Goal: Task Accomplishment & Management: Manage account settings

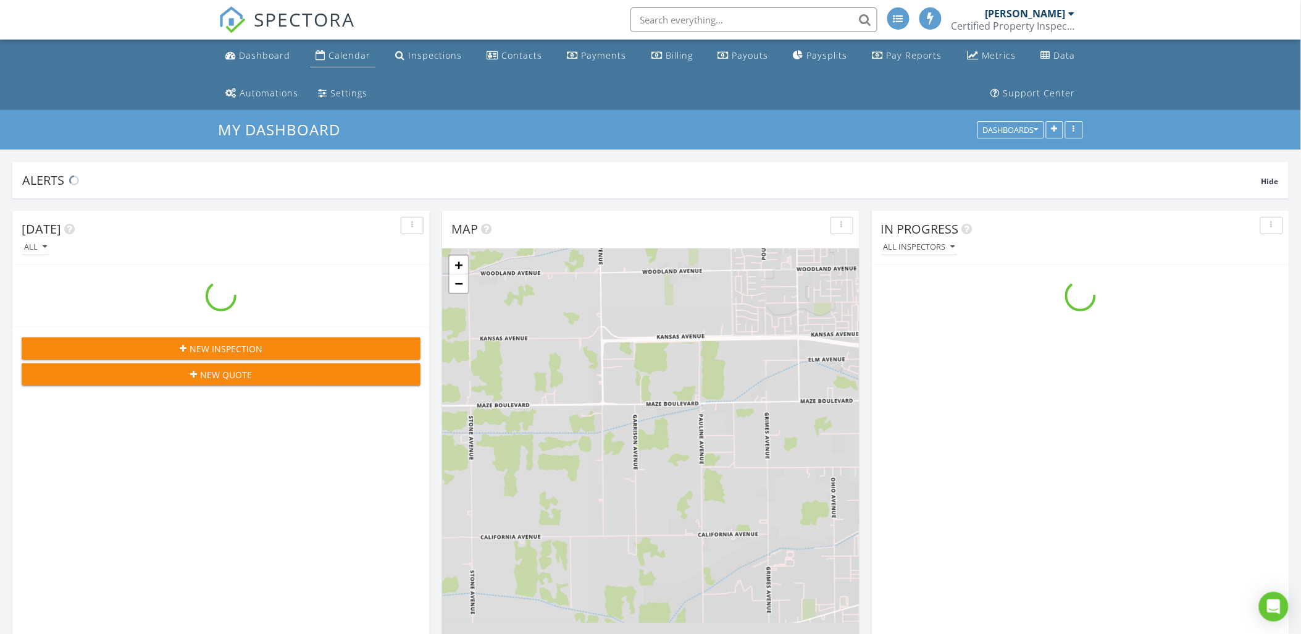
click at [340, 59] on div "Calendar" at bounding box center [349, 55] width 42 height 12
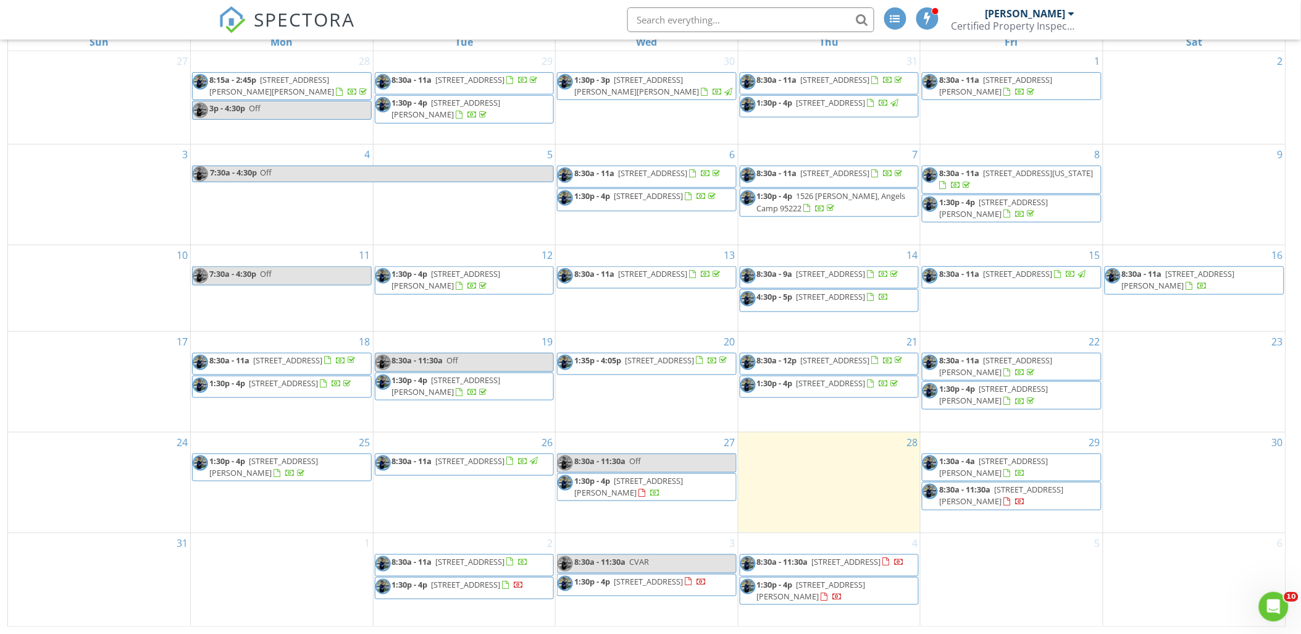
click at [648, 493] on span "1:30p - 4p 937 Sylvia Dr, Lodi 95240" at bounding box center [647, 487] width 178 height 24
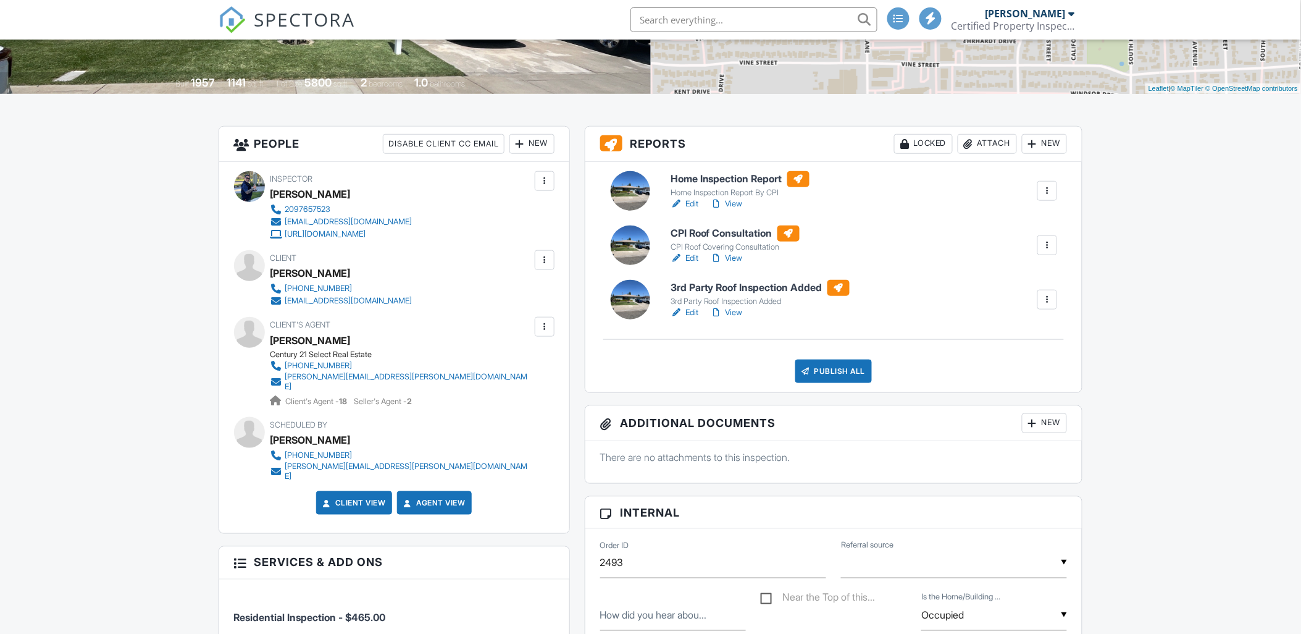
click at [1046, 242] on div at bounding box center [1047, 245] width 12 height 12
click at [1032, 338] on div "Delete" at bounding box center [1020, 341] width 26 height 14
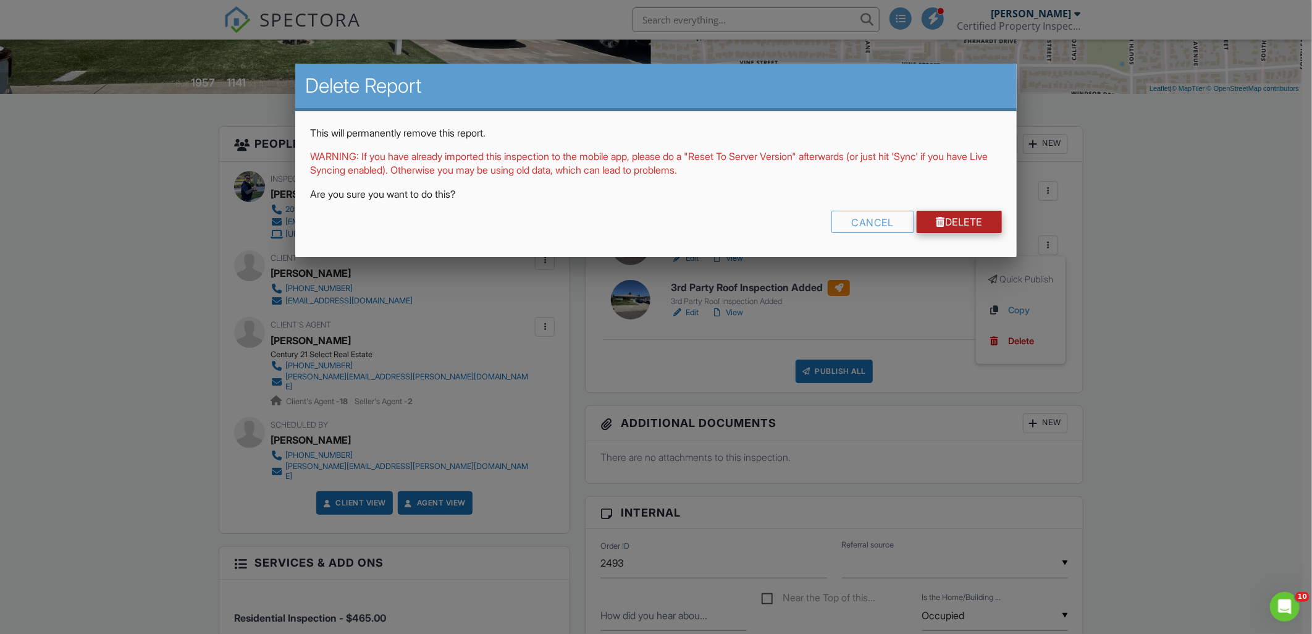
click at [971, 219] on link "Delete" at bounding box center [959, 222] width 86 height 22
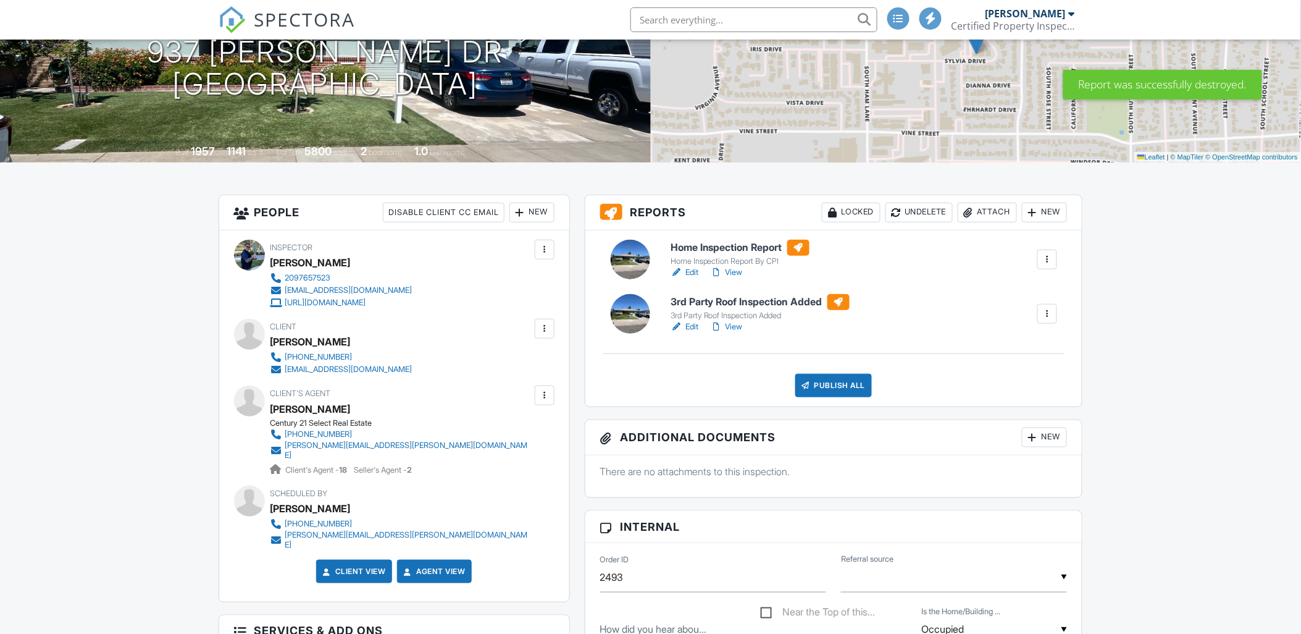
click at [1045, 311] on div at bounding box center [1047, 314] width 12 height 12
click at [1011, 401] on li "Delete" at bounding box center [1015, 409] width 84 height 31
click at [1044, 304] on div at bounding box center [1047, 314] width 20 height 20
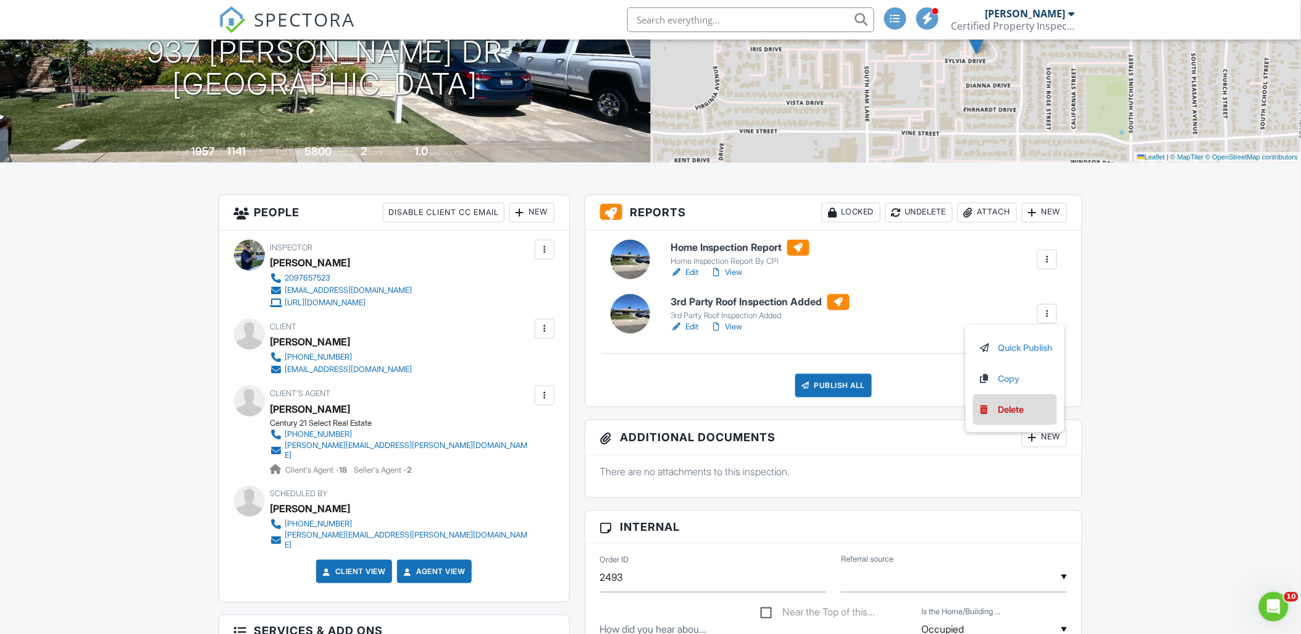
click at [980, 400] on li "Delete" at bounding box center [1015, 409] width 84 height 31
click at [1041, 312] on div at bounding box center [1047, 314] width 20 height 20
click at [1000, 397] on li "Delete" at bounding box center [1015, 409] width 84 height 31
click at [1048, 310] on div at bounding box center [1047, 314] width 12 height 12
click at [991, 404] on link "Delete" at bounding box center [1015, 410] width 74 height 14
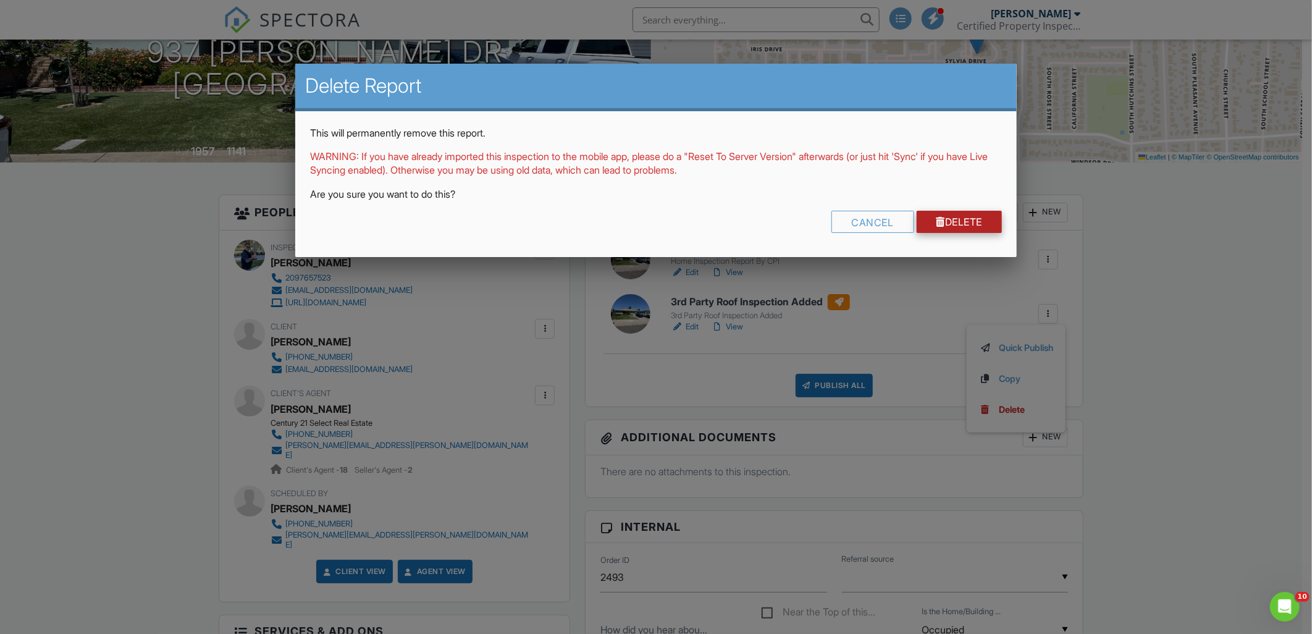
click at [959, 223] on link "Delete" at bounding box center [959, 222] width 86 height 22
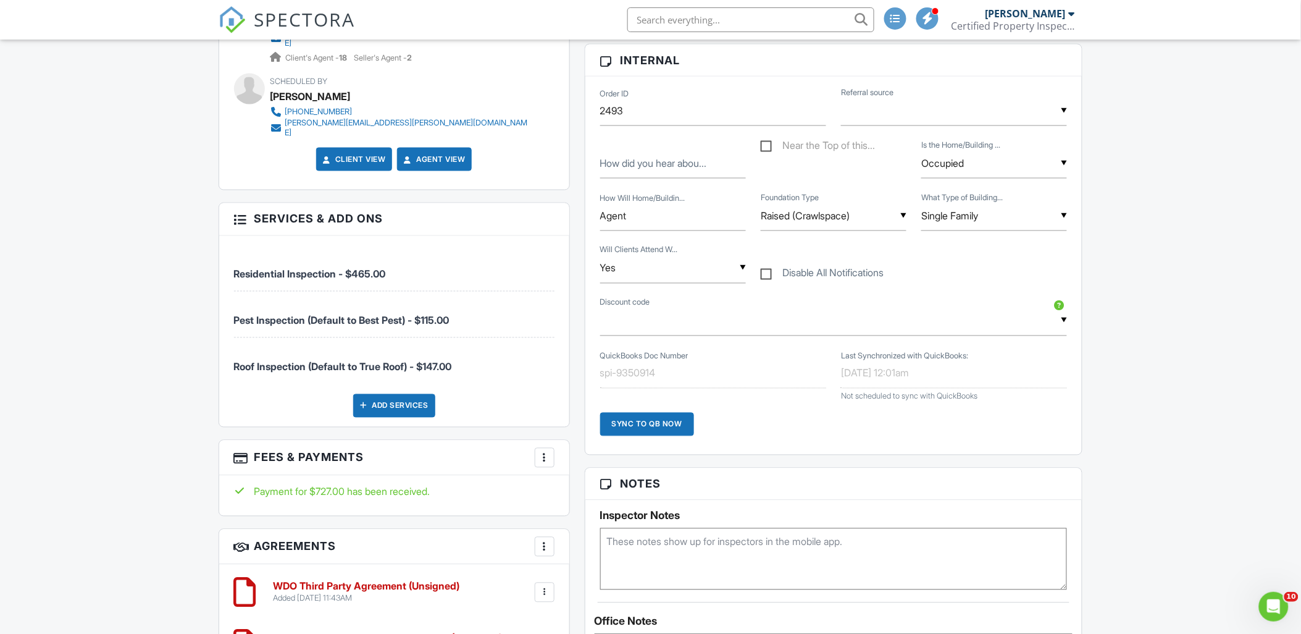
scroll to position [206, 0]
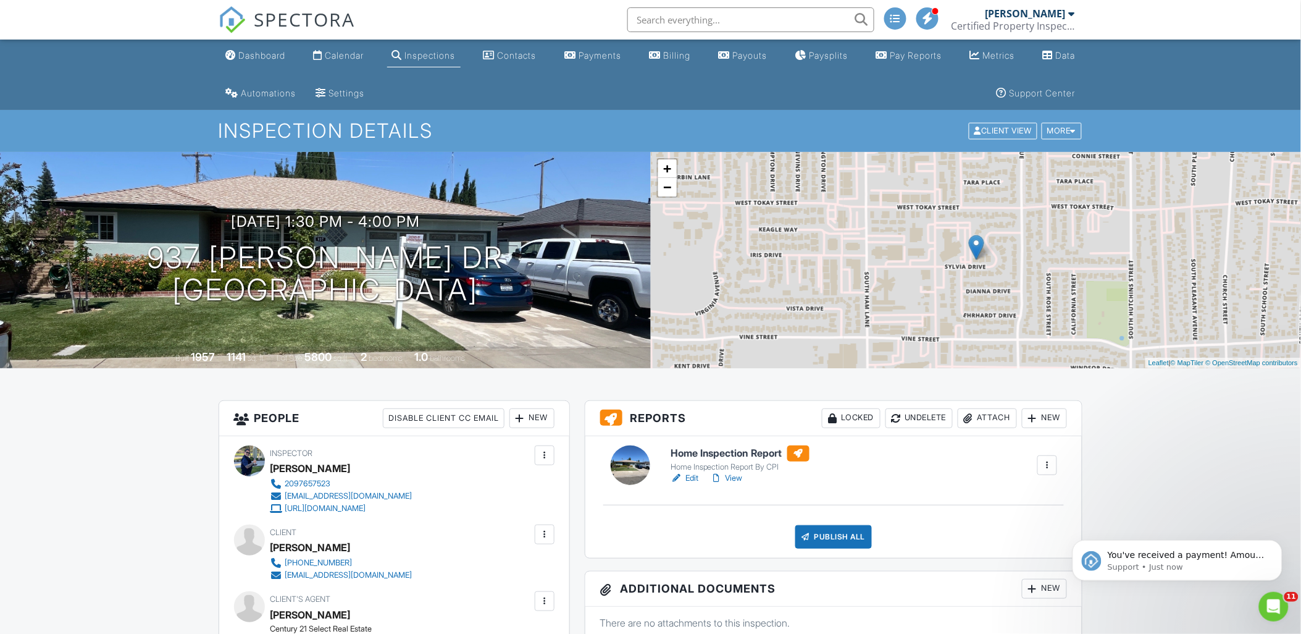
click at [433, 169] on div "08/27/2025 1:30 pm - 4:00 pm 937 Sylvia Dr Lodi, CA 95240 Built 1957 1141 sq. f…" at bounding box center [325, 260] width 651 height 216
click at [348, 58] on div "Calendar" at bounding box center [344, 55] width 39 height 10
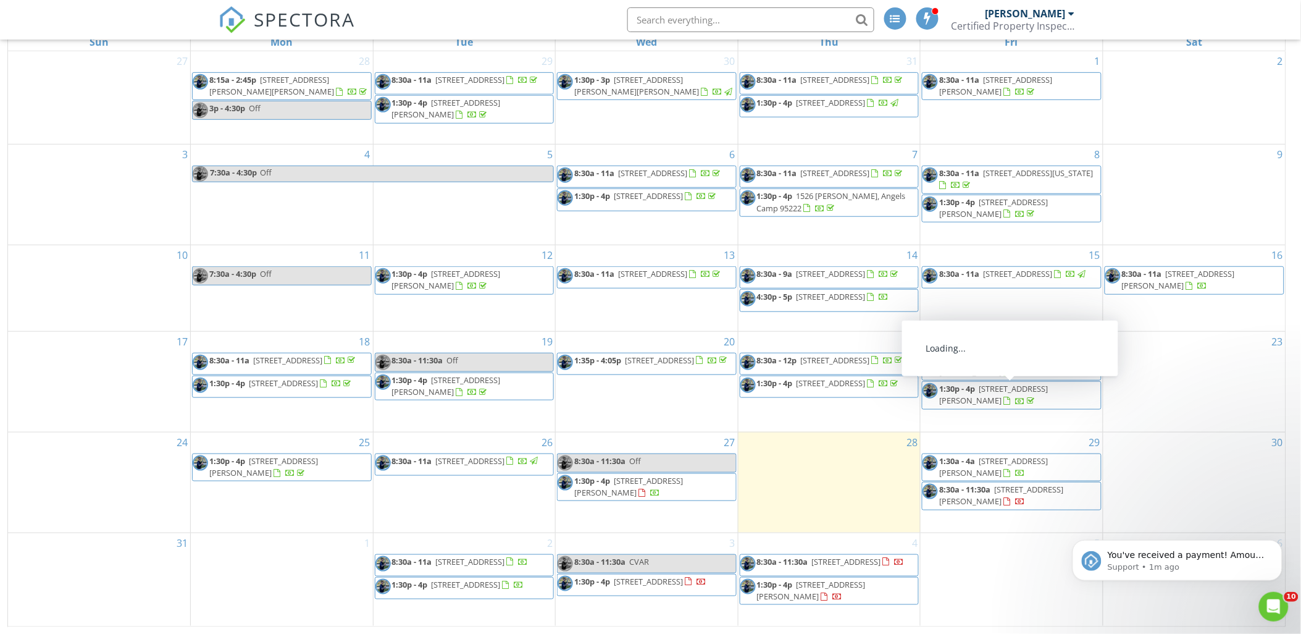
click at [1002, 489] on link "8:30a - 11:30a [STREET_ADDRESS]" at bounding box center [1012, 496] width 180 height 28
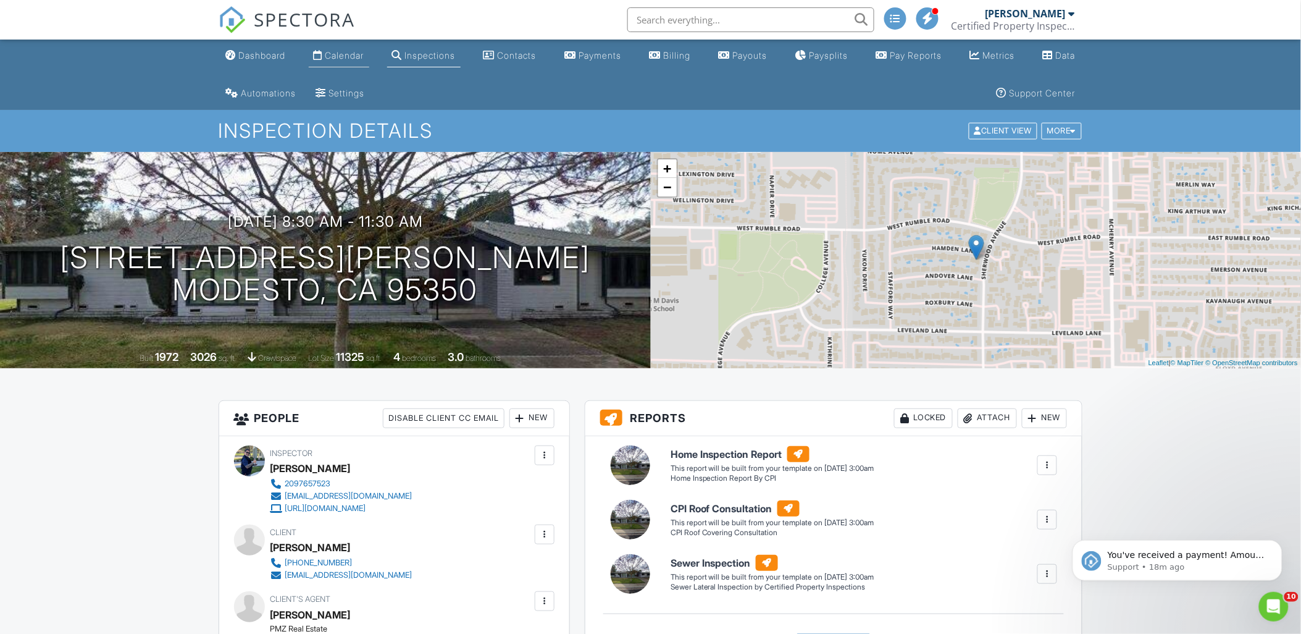
click at [336, 56] on div "Calendar" at bounding box center [344, 55] width 39 height 10
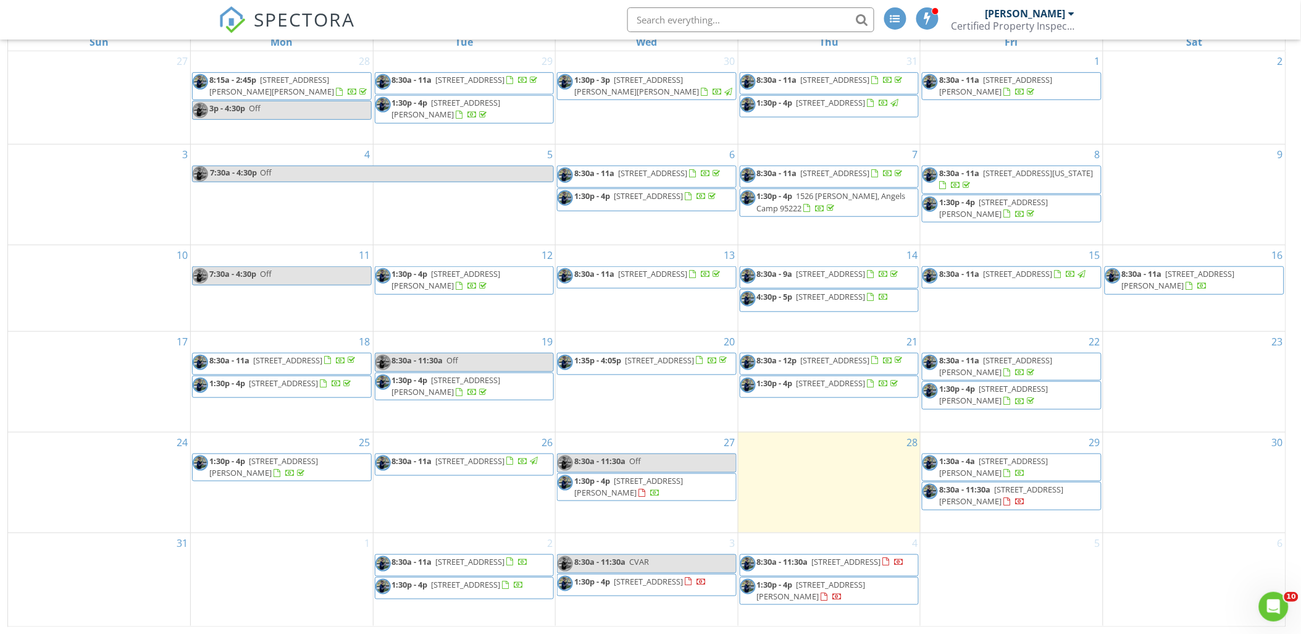
click at [643, 485] on span "937 Sylvia Dr, Lodi 95240" at bounding box center [628, 486] width 109 height 23
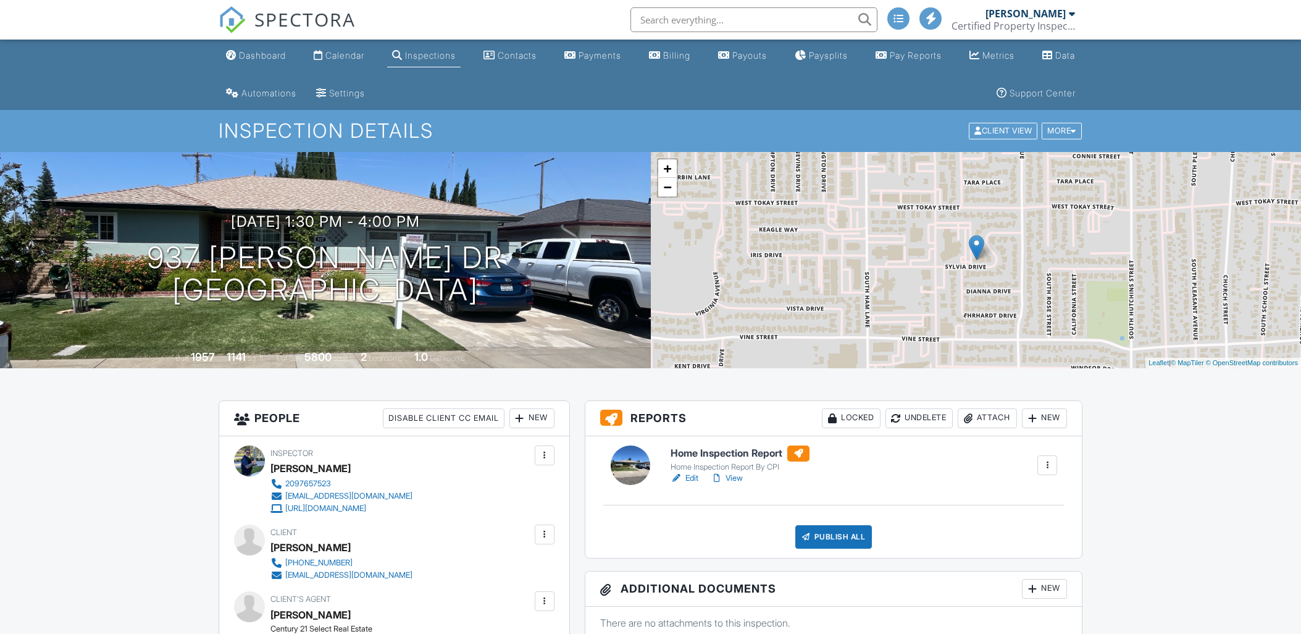
click at [836, 525] on div "Publish All" at bounding box center [833, 536] width 77 height 23
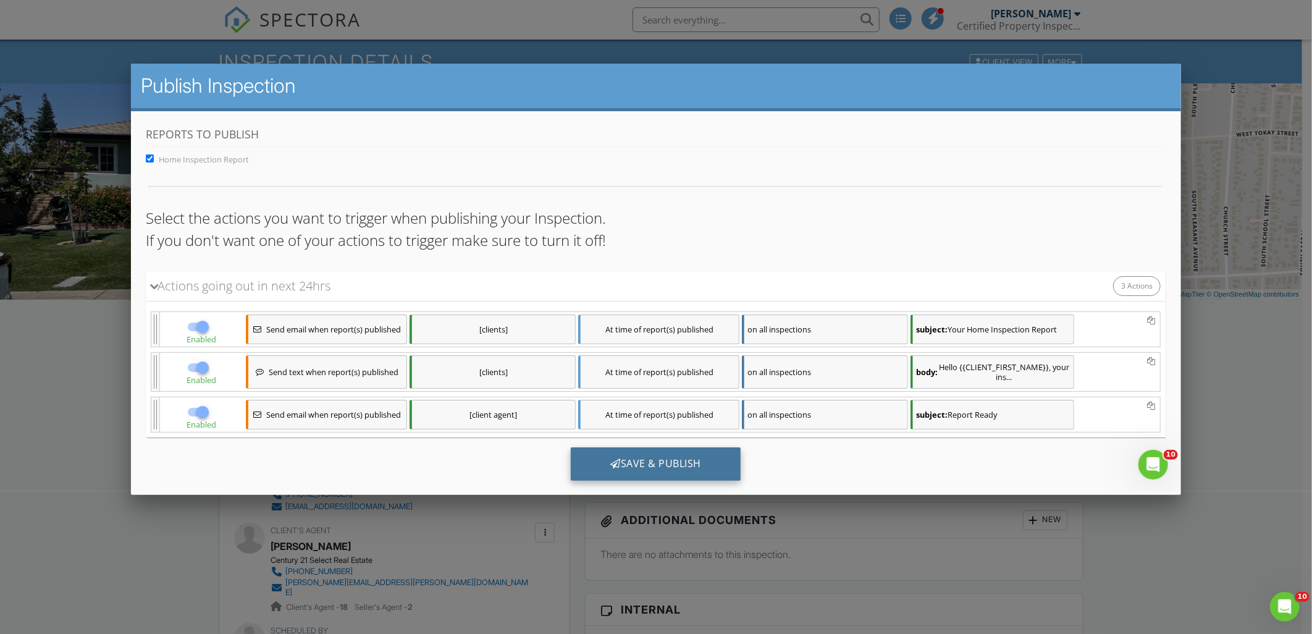
click at [712, 461] on div "Save & Publish" at bounding box center [656, 462] width 170 height 33
